Goal: Task Accomplishment & Management: Use online tool/utility

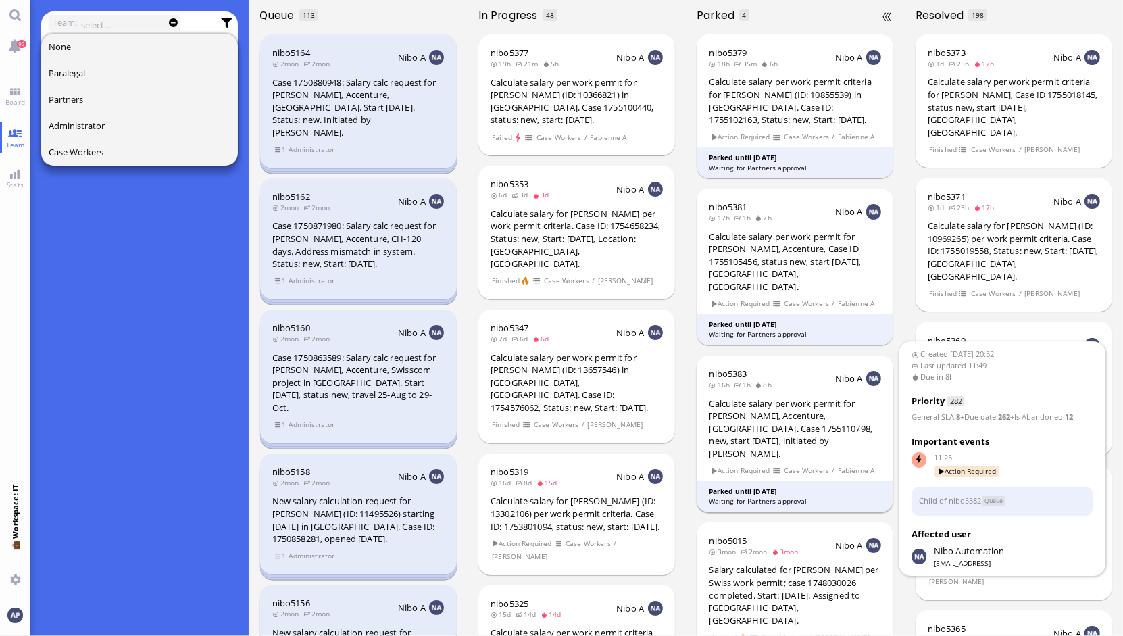
click at [807, 399] on div "Calculate salary per work permit for [PERSON_NAME], Accenture, [GEOGRAPHIC_DATA…" at bounding box center [795, 428] width 172 height 63
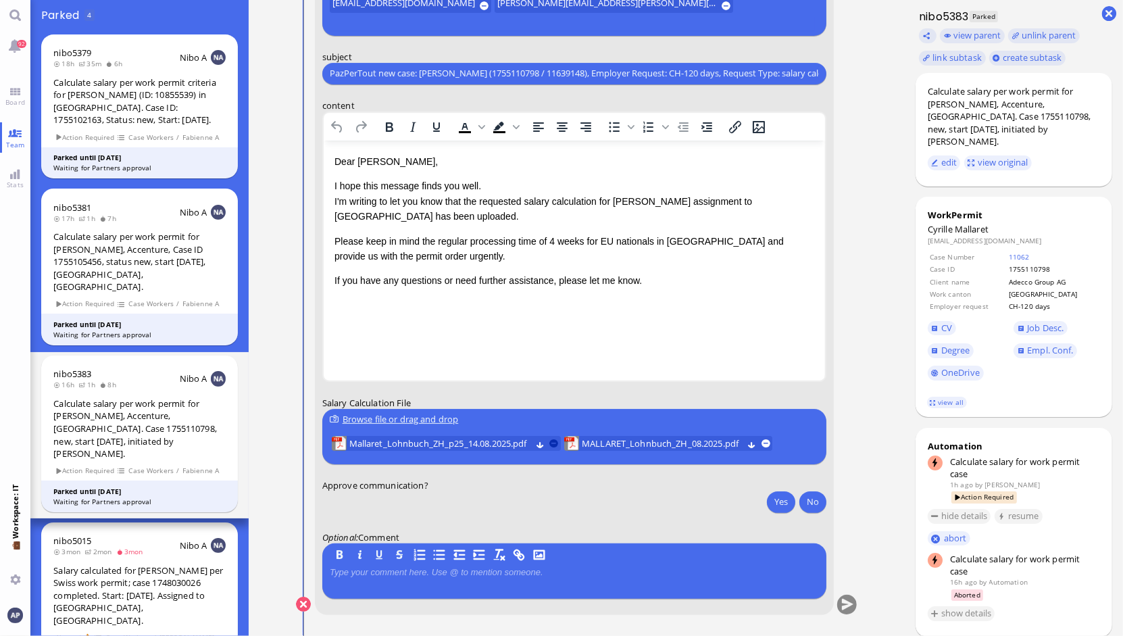
click at [553, 443] on button at bounding box center [553, 442] width 9 height 9
click at [477, 443] on span "MALLARET_Lohnbuch_ZH_08.2025.pdf" at bounding box center [429, 443] width 161 height 15
click at [779, 505] on button "Yes" at bounding box center [781, 501] width 28 height 22
click at [841, 609] on button "submit" at bounding box center [846, 605] width 20 height 20
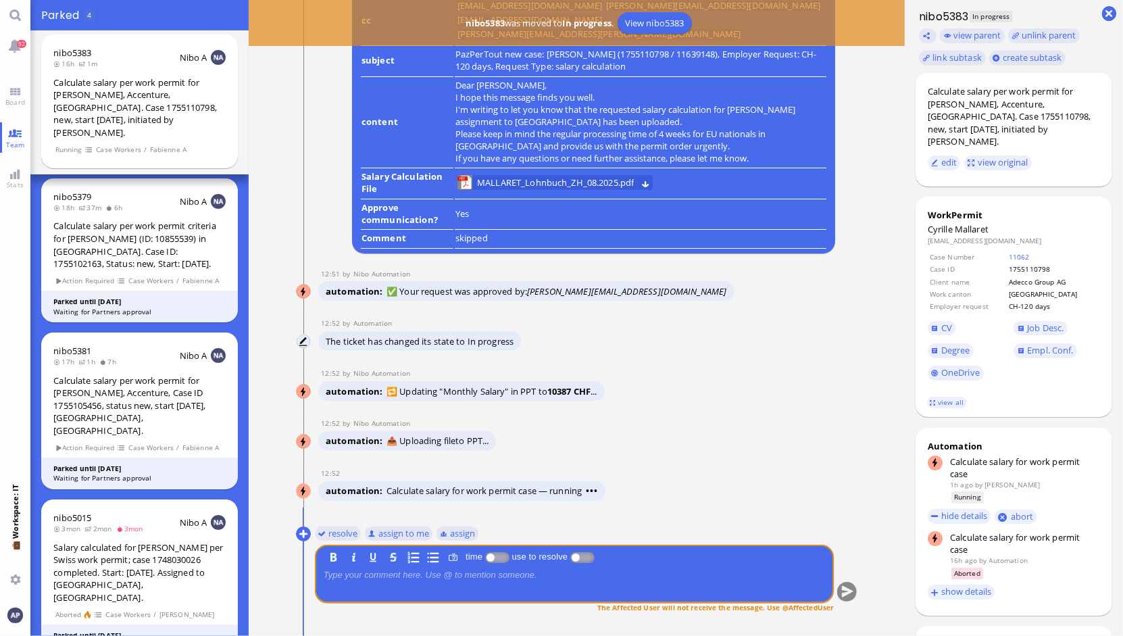
click at [841, 609] on conversation-line "You resolve assign to me assign B I U S time use to resolve The Affected User w…" at bounding box center [577, 577] width 562 height 110
click at [326, 533] on button "resolve" at bounding box center [337, 533] width 47 height 15
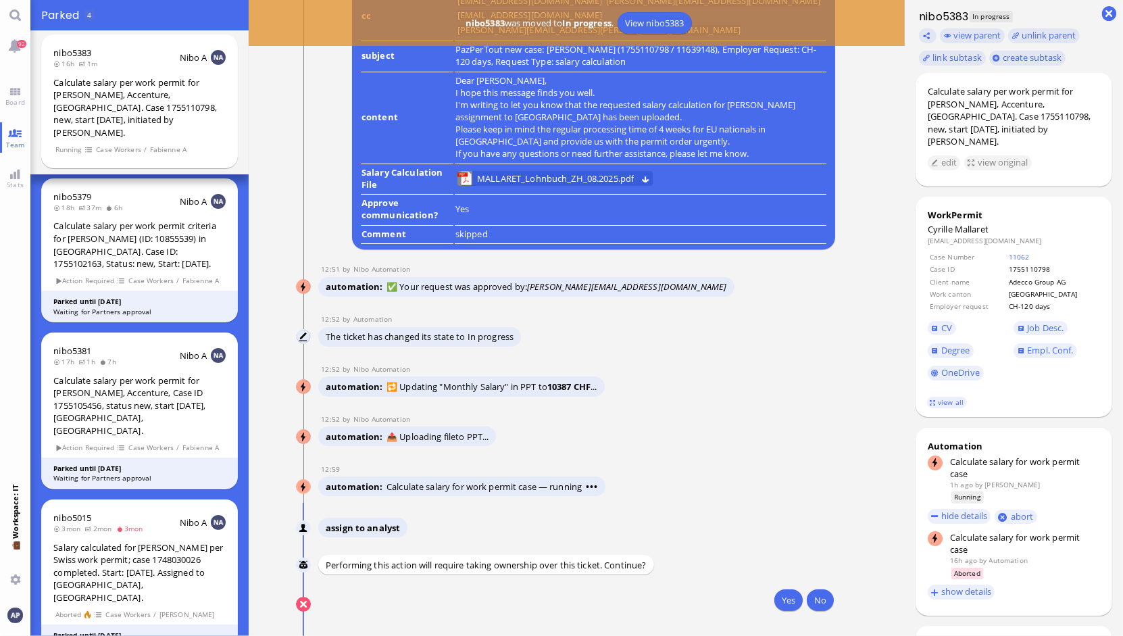
click at [738, 515] on nitautoscroll "[PERSON_NAME] assign to analyst [PERSON_NAME] Performing this action will requi…" at bounding box center [577, 569] width 562 height 133
click at [784, 595] on button "Yes" at bounding box center [788, 600] width 28 height 22
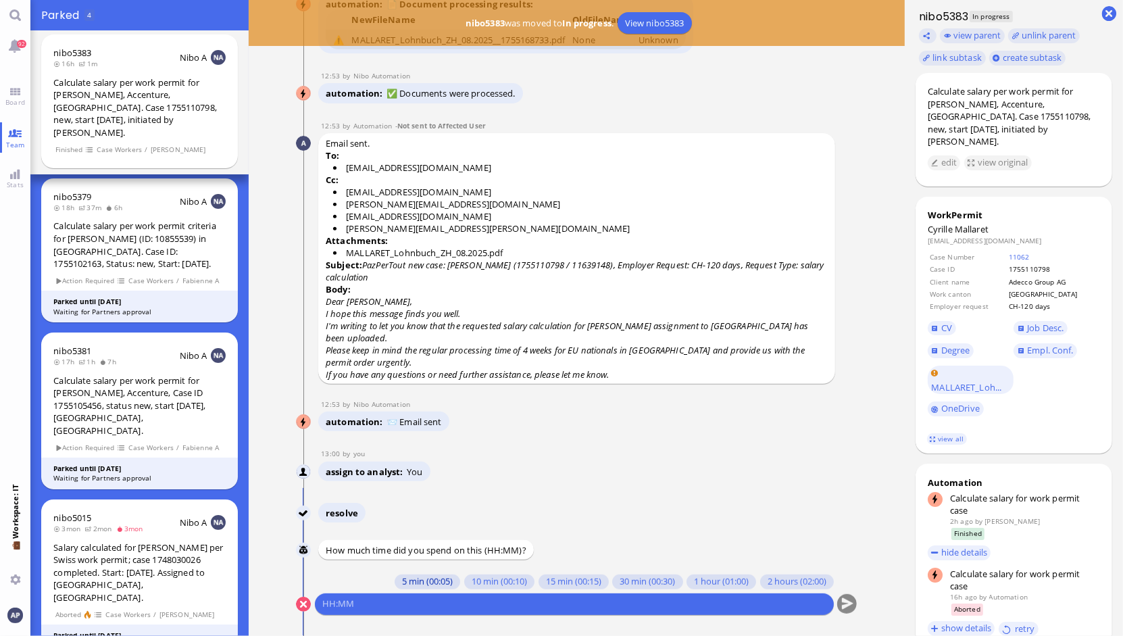
click at [407, 583] on button "5 min (00:05)" at bounding box center [428, 581] width 66 height 15
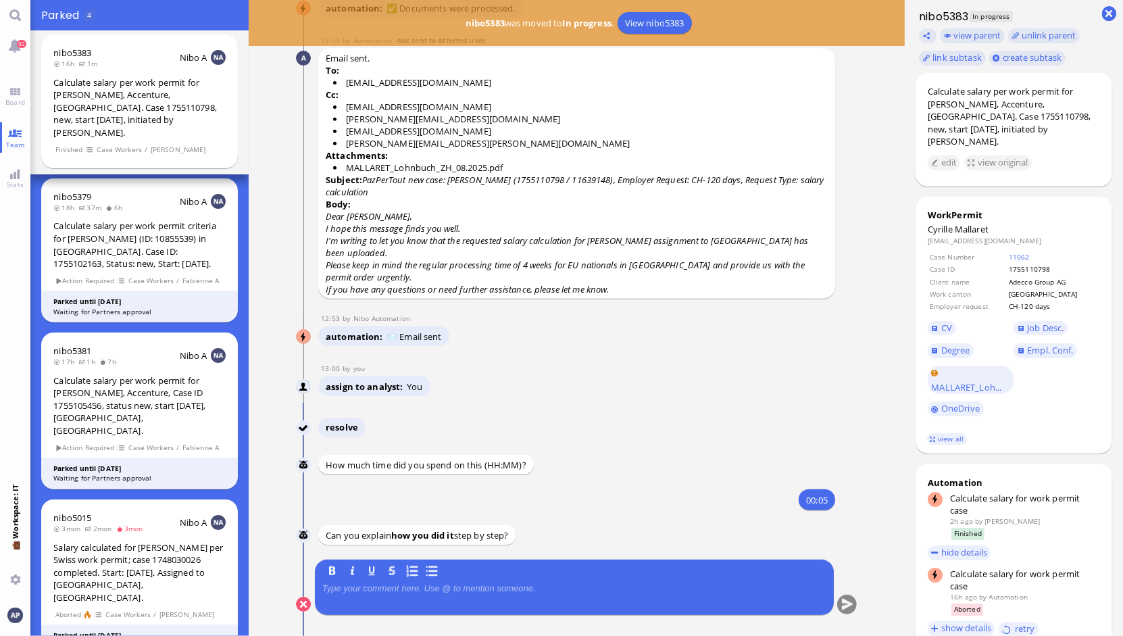
click at [394, 589] on p at bounding box center [574, 588] width 504 height 11
click at [844, 605] on button "submit" at bounding box center [846, 605] width 20 height 20
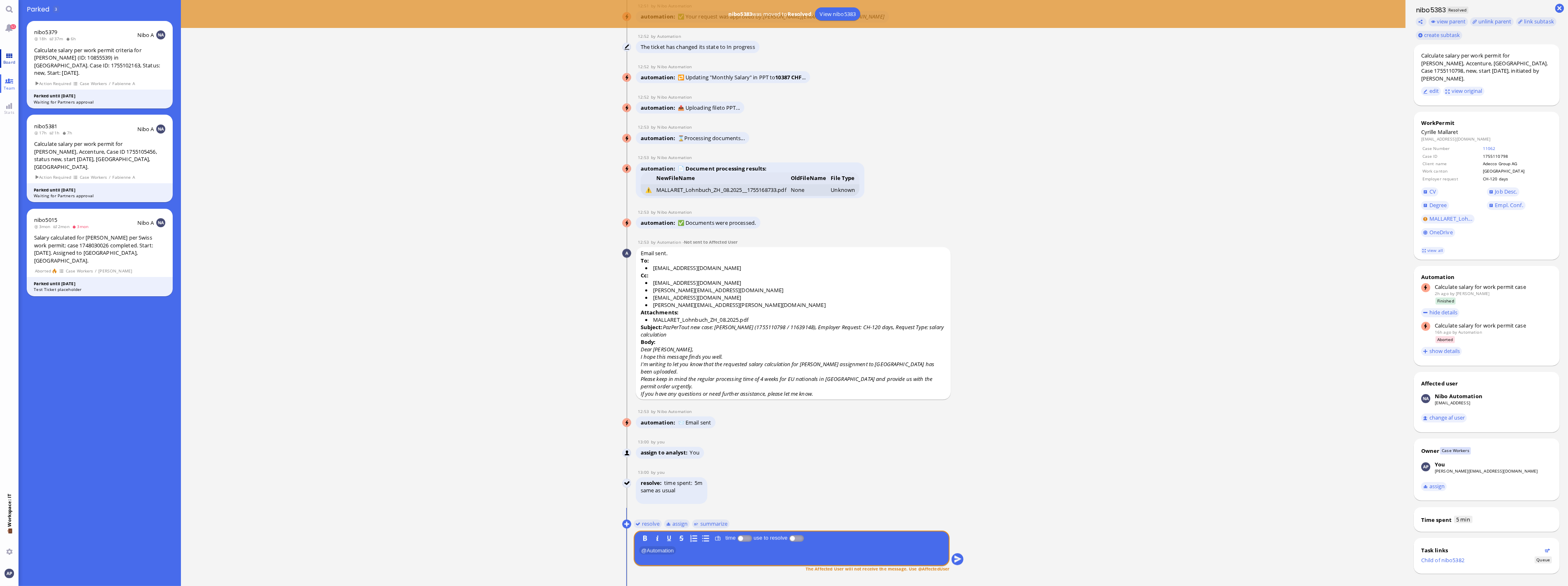
click at [9, 51] on link "Board" at bounding box center [9, 58] width 18 height 18
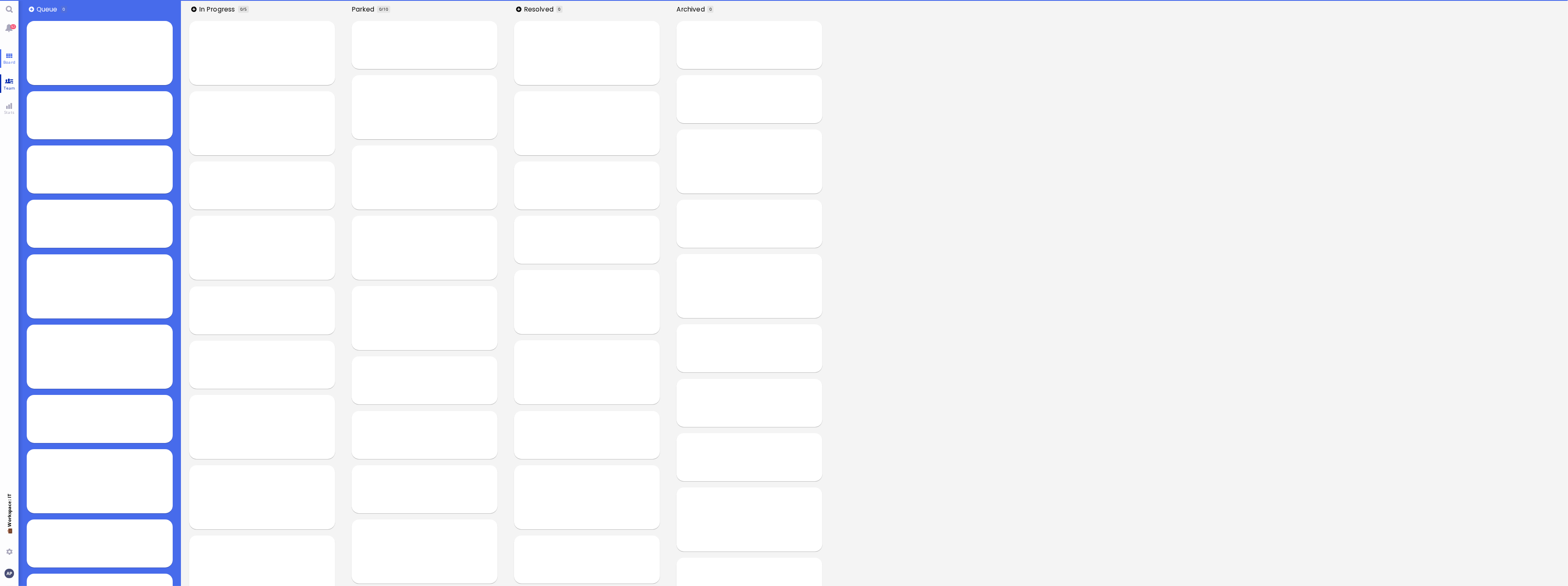
click at [9, 88] on span "Team" at bounding box center [10, 88] width 16 height 5
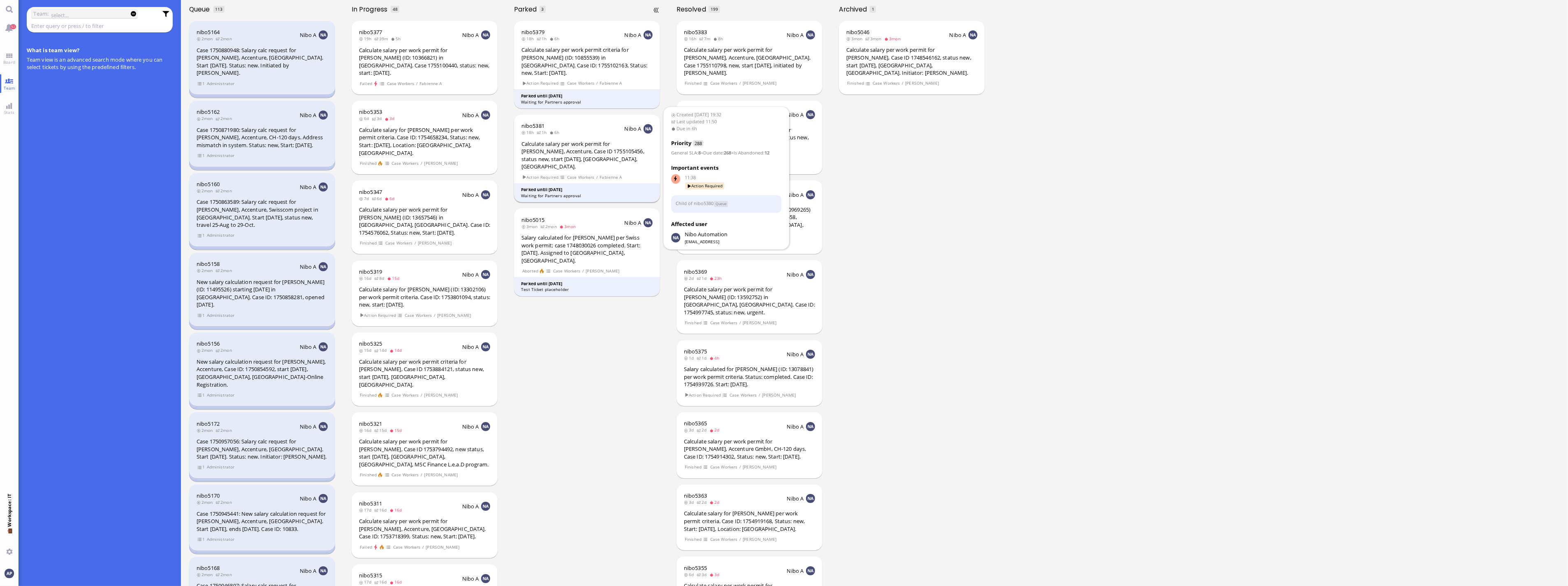
click at [586, 150] on div "Calculate salary per work permit for [PERSON_NAME], Accenture, Case ID 17551054…" at bounding box center [587, 155] width 131 height 30
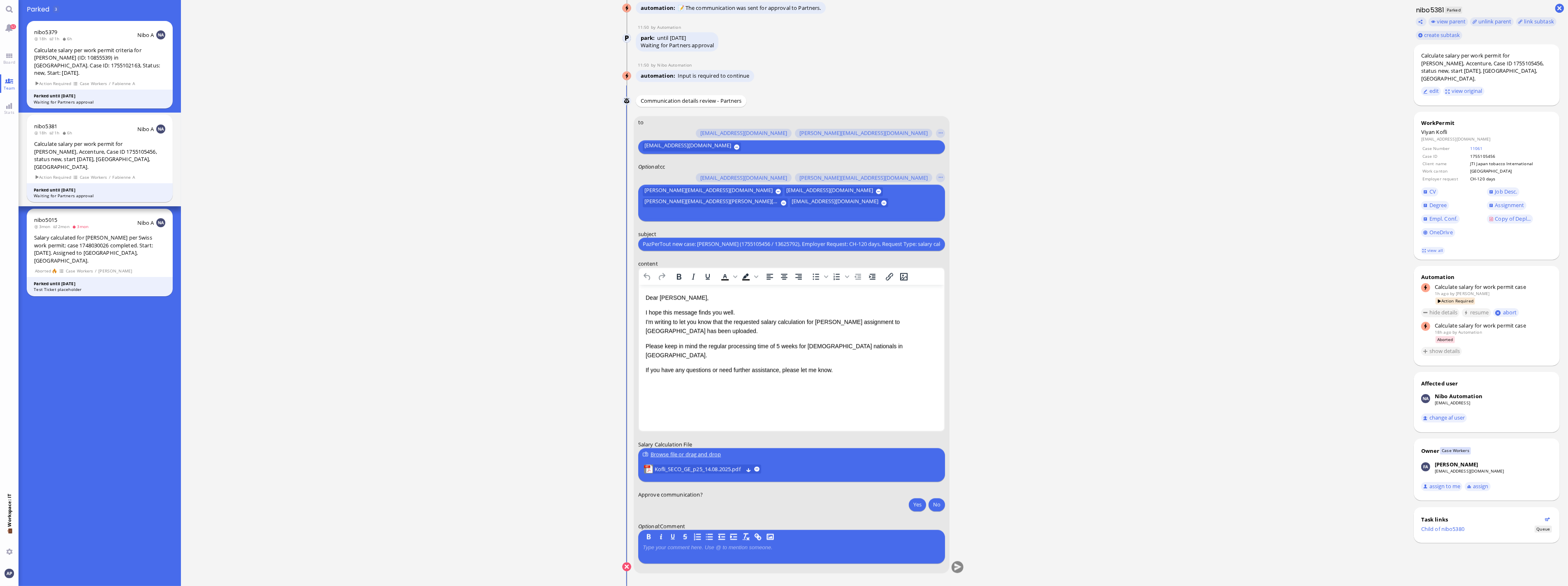
click at [434, 186] on ticket "[DATE] 19:32 by Automation Automation Calculate eligible salary for work permit…" at bounding box center [793, 293] width 1225 height 586
